Goal: Navigation & Orientation: Find specific page/section

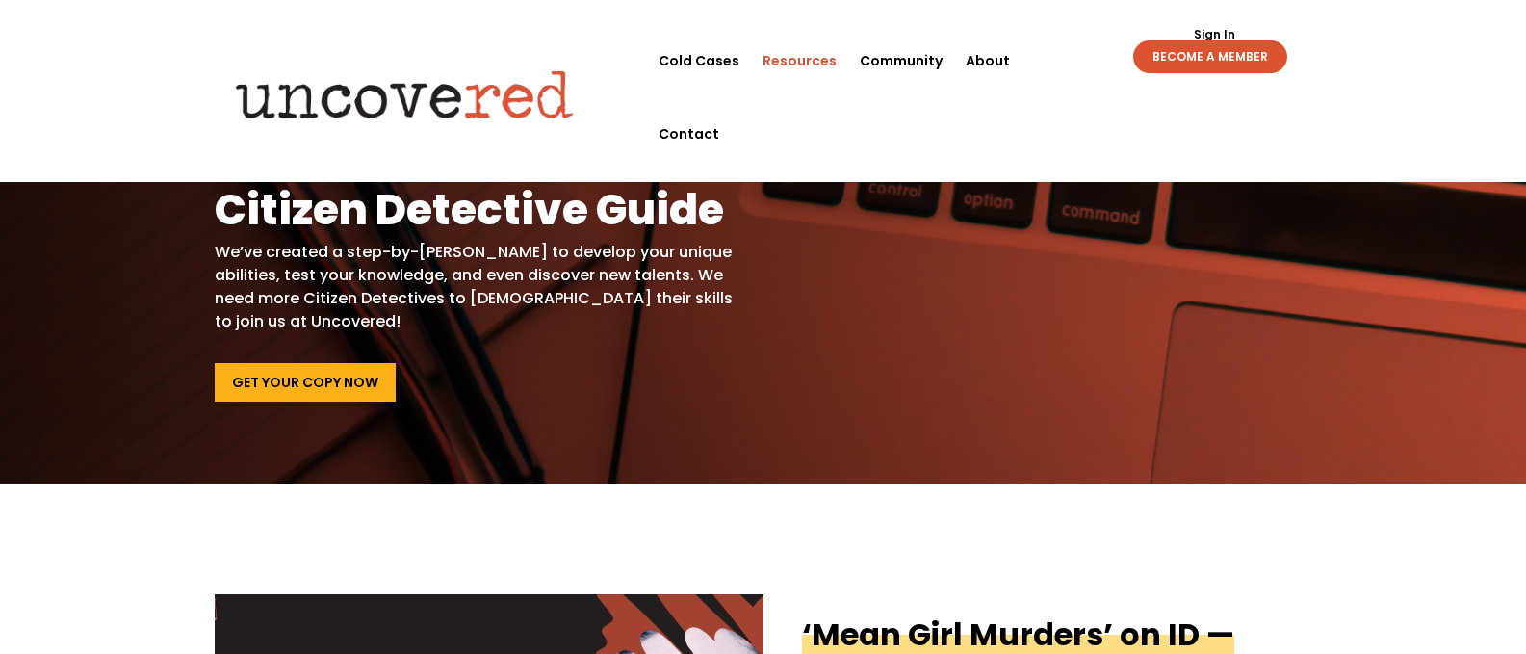
scroll to position [52, 0]
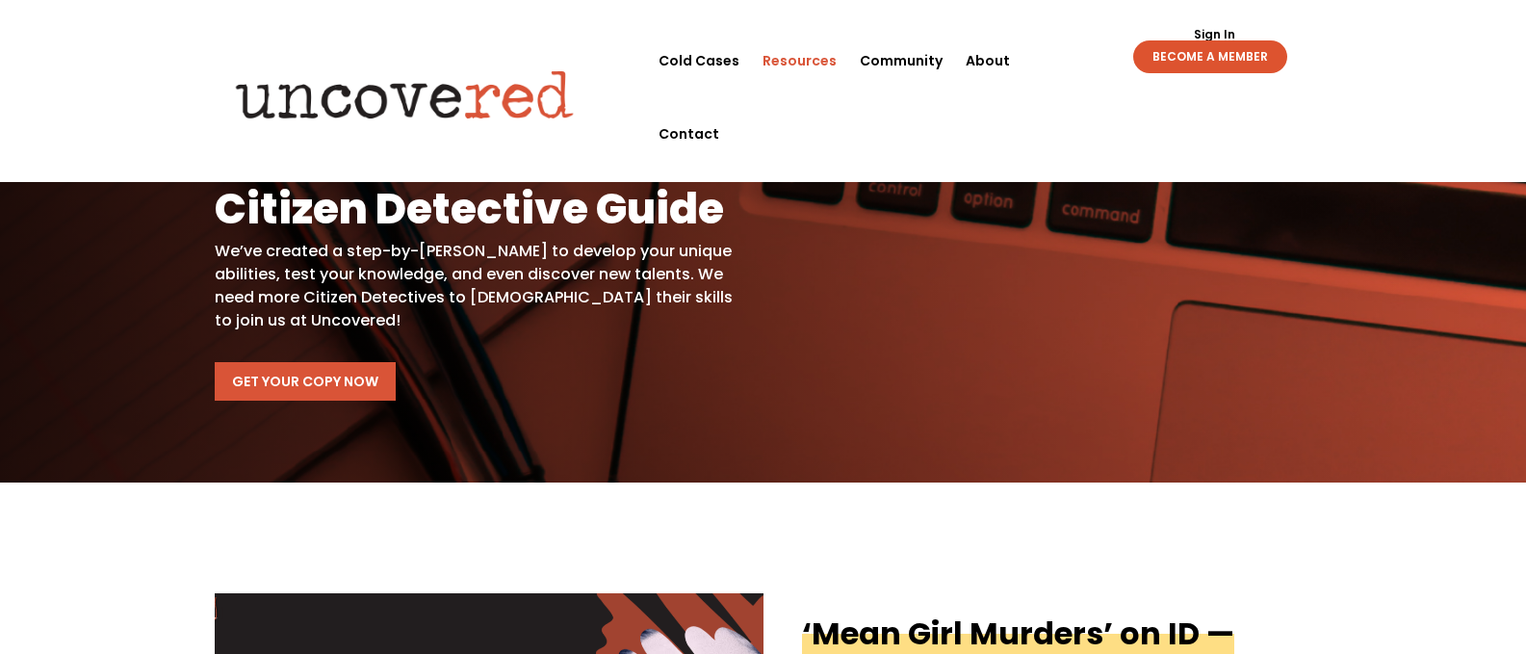
click at [300, 391] on link "Get Your Copy Now" at bounding box center [305, 381] width 181 height 38
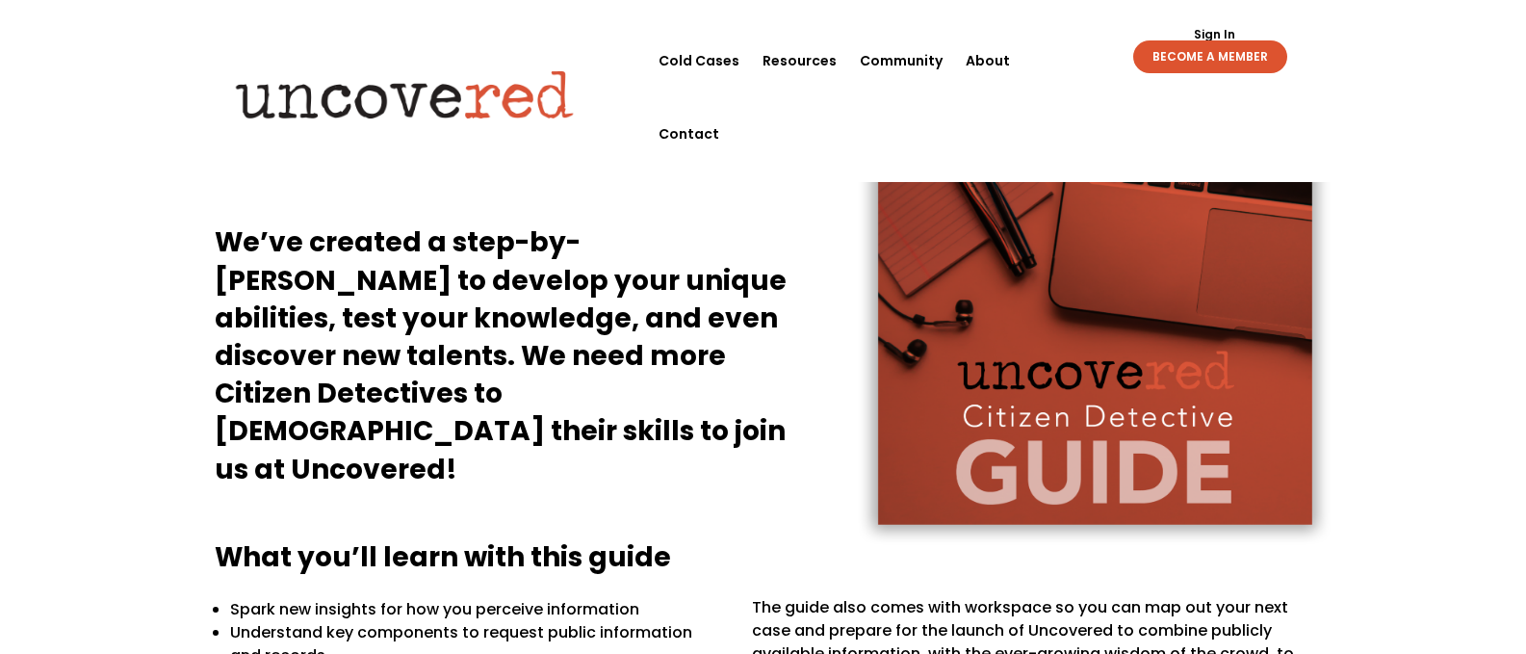
scroll to position [177, 0]
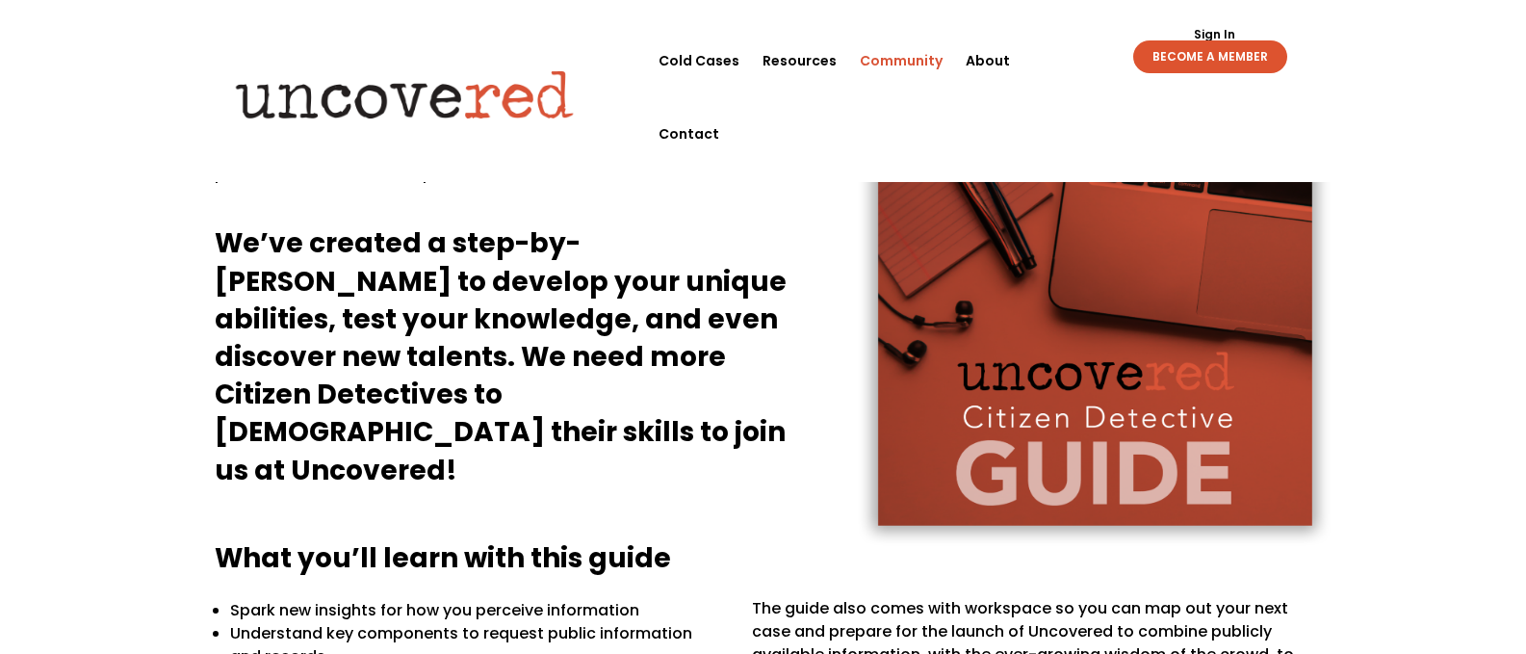
click at [903, 56] on link "Community" at bounding box center [900, 60] width 83 height 73
click at [992, 64] on link "About" at bounding box center [987, 60] width 44 height 73
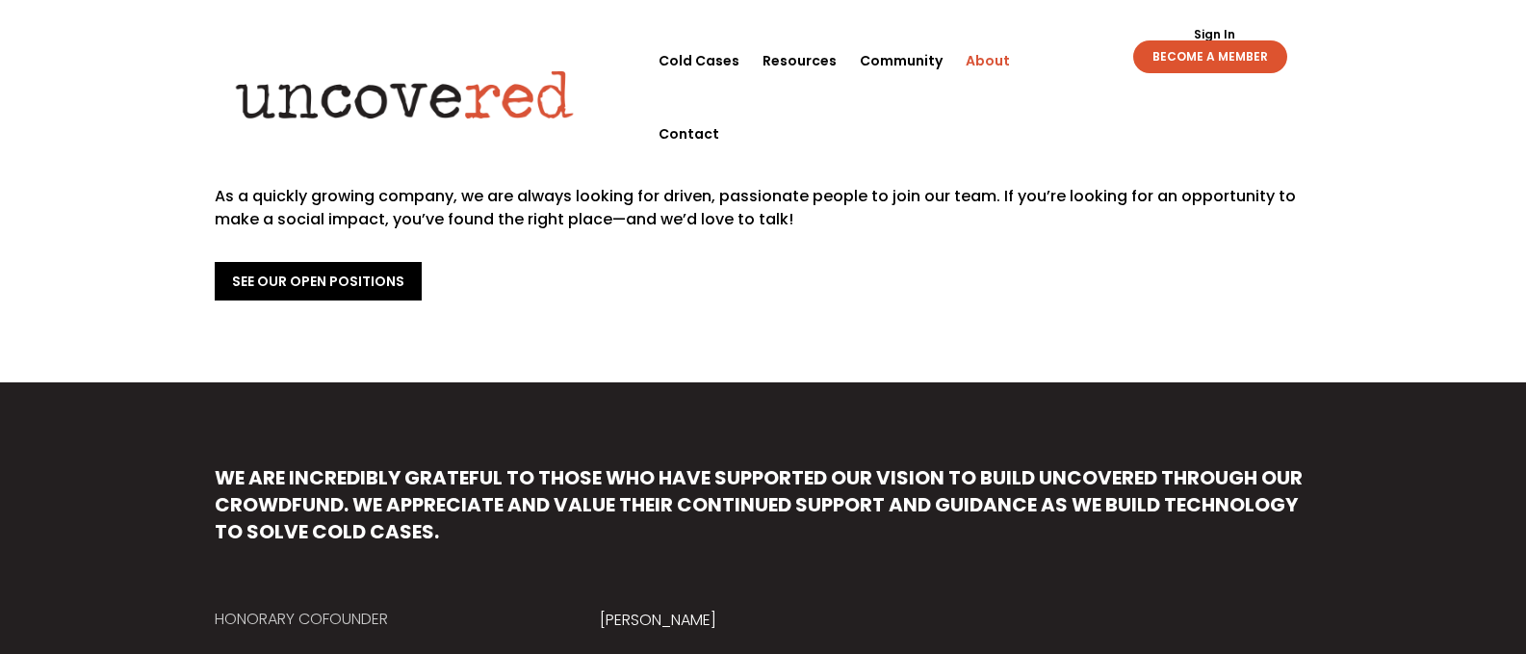
scroll to position [764, 0]
click at [295, 261] on link "See Our Open Positions" at bounding box center [318, 280] width 207 height 38
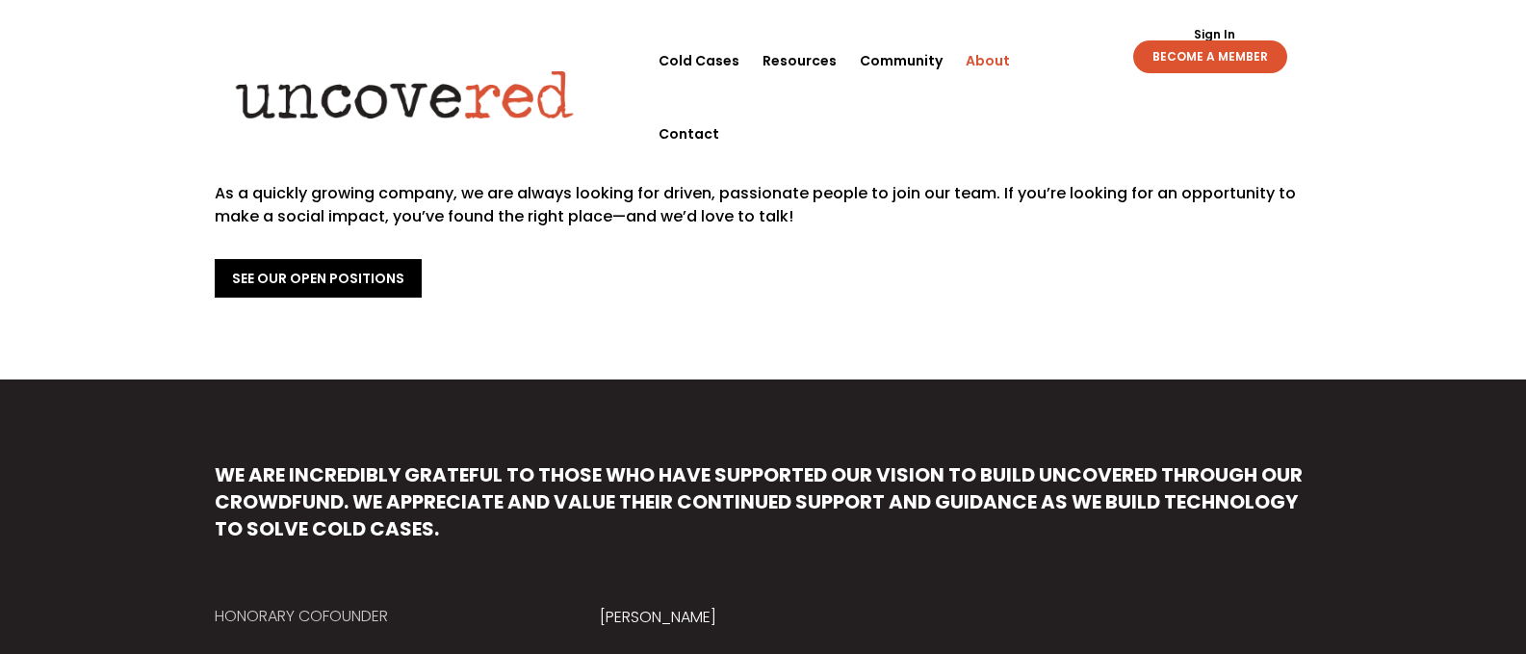
scroll to position [767, 0]
click at [290, 261] on link "See Our Open Positions" at bounding box center [318, 277] width 207 height 38
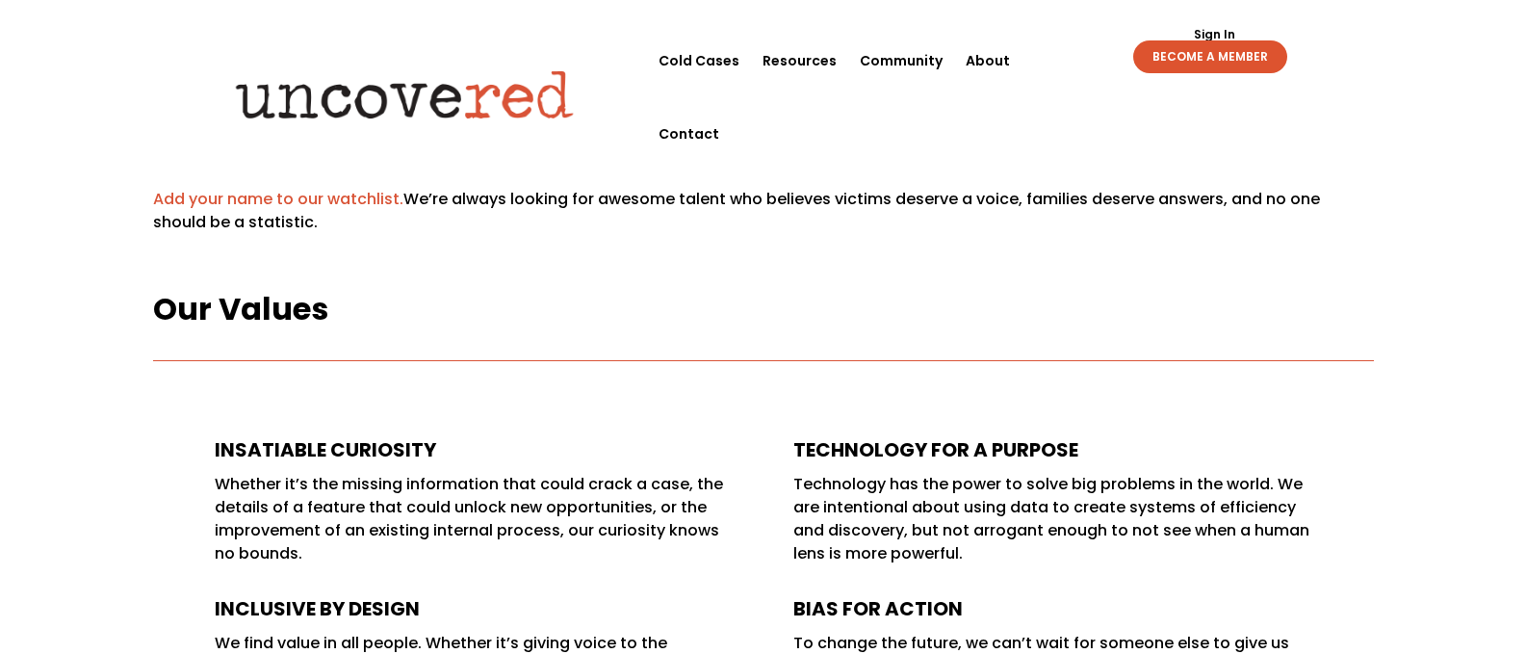
scroll to position [136, 0]
click at [330, 197] on link "Add your name to our watchlist." at bounding box center [278, 200] width 250 height 22
